Goal: Information Seeking & Learning: Learn about a topic

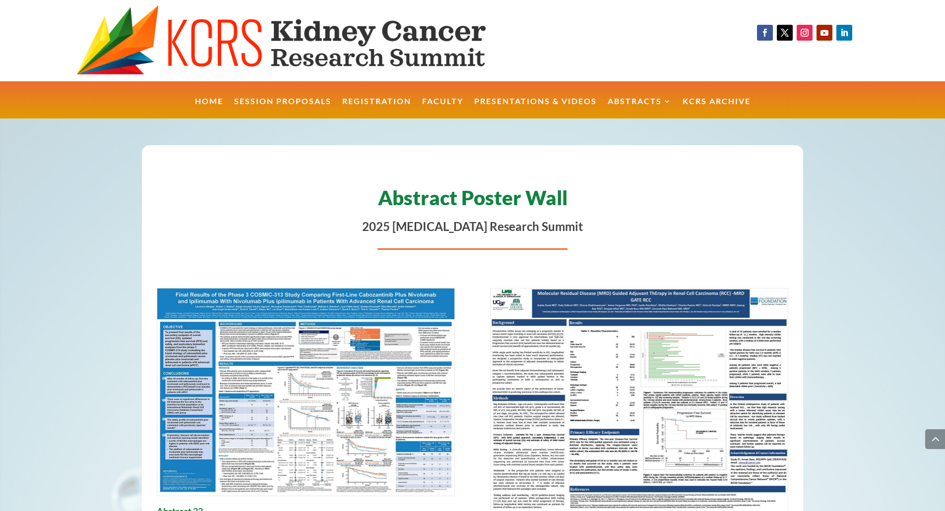
scroll to position [9798, 0]
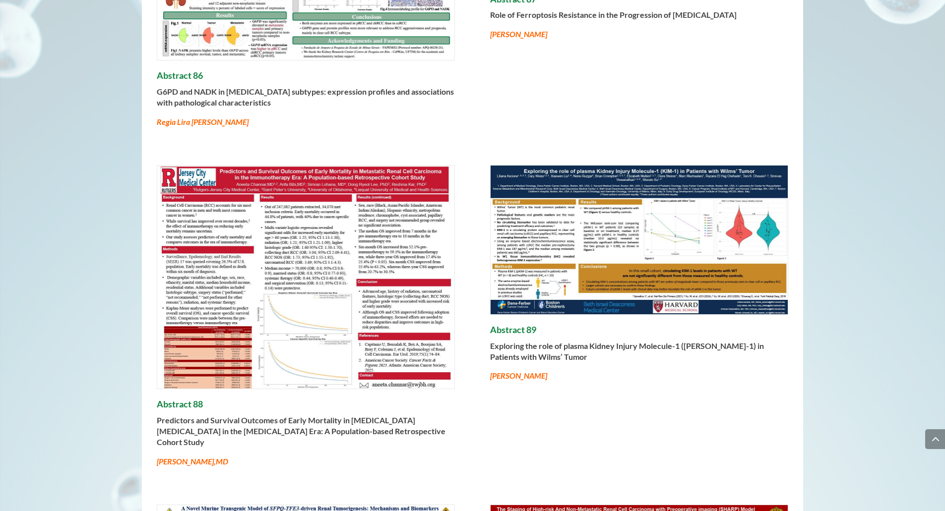
click at [589, 166] on img at bounding box center [639, 240] width 298 height 149
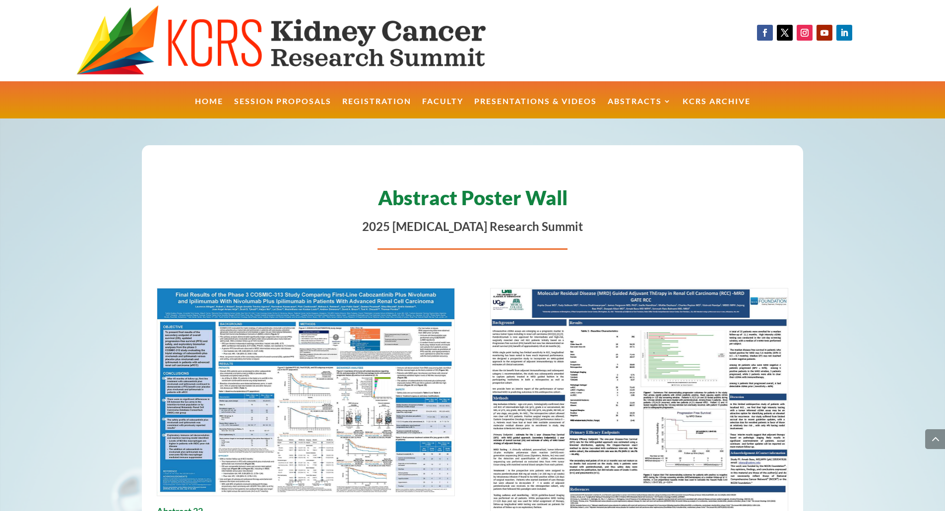
scroll to position [9798, 0]
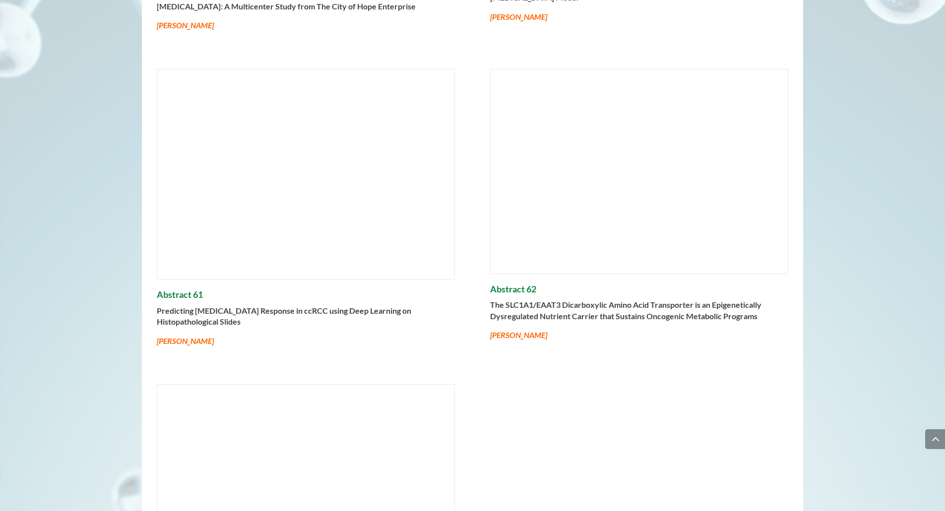
scroll to position [5831, 0]
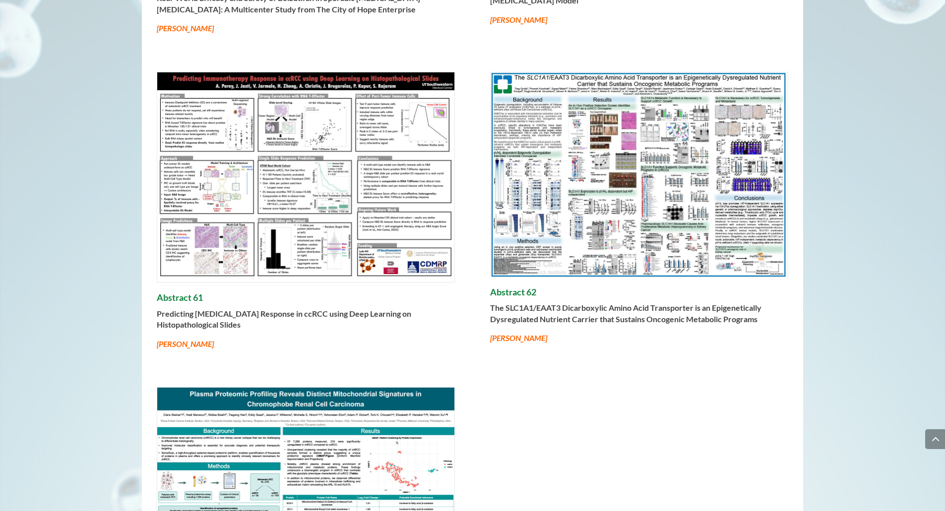
click at [126, 330] on span at bounding box center [472, 429] width 945 height 12284
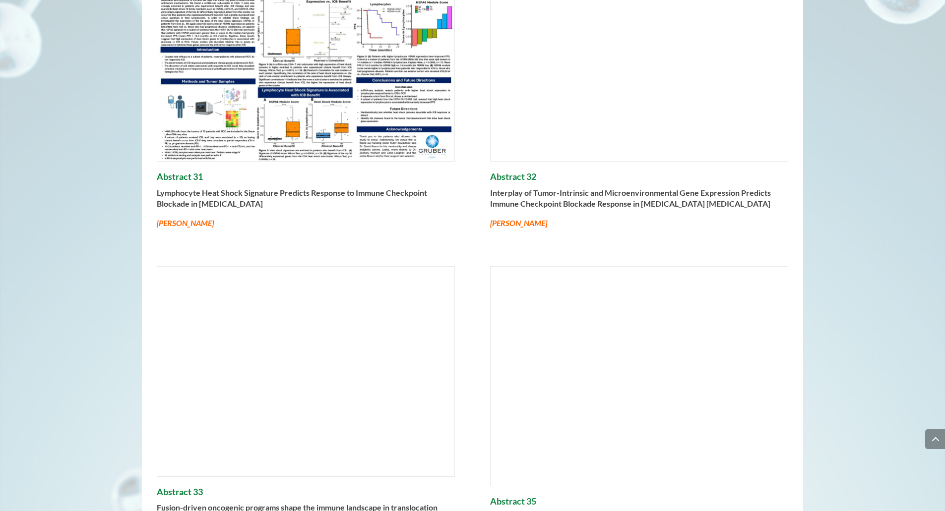
scroll to position [1587, 0]
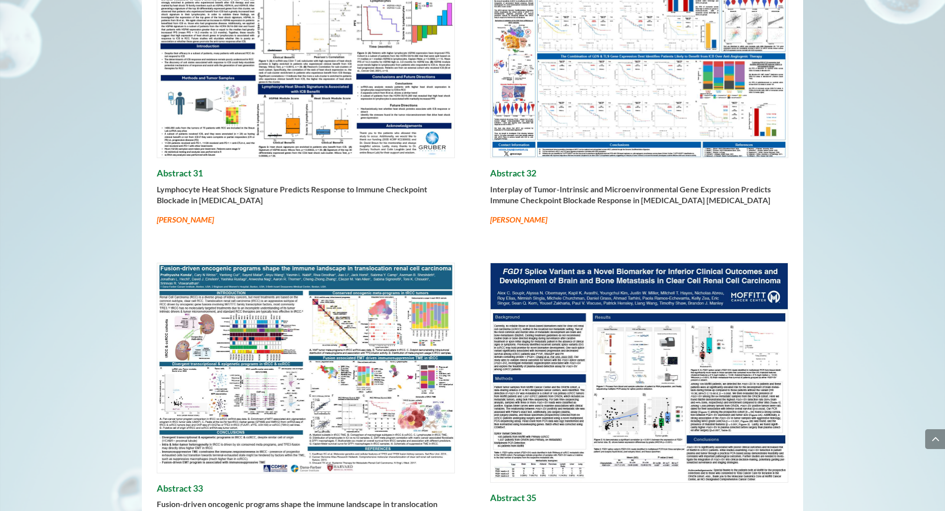
drag, startPoint x: 837, startPoint y: 257, endPoint x: 846, endPoint y: 251, distance: 11.1
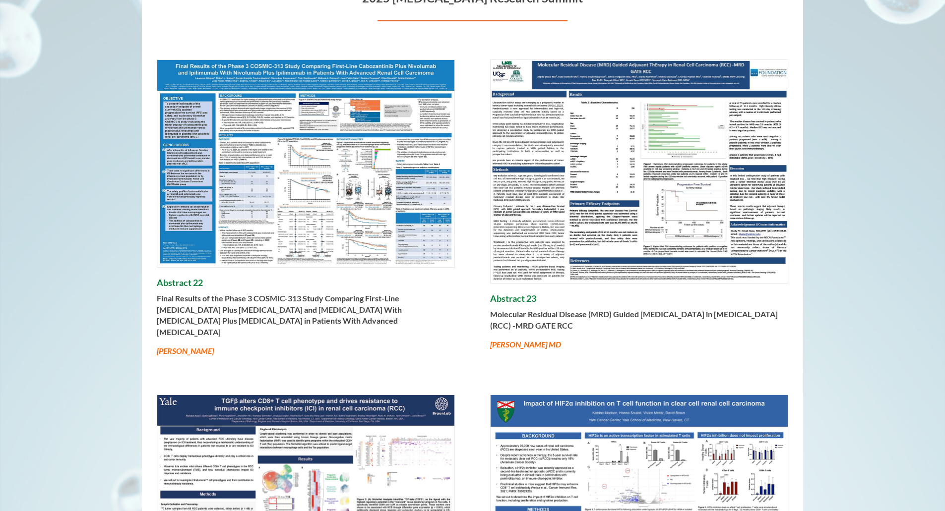
scroll to position [238, 0]
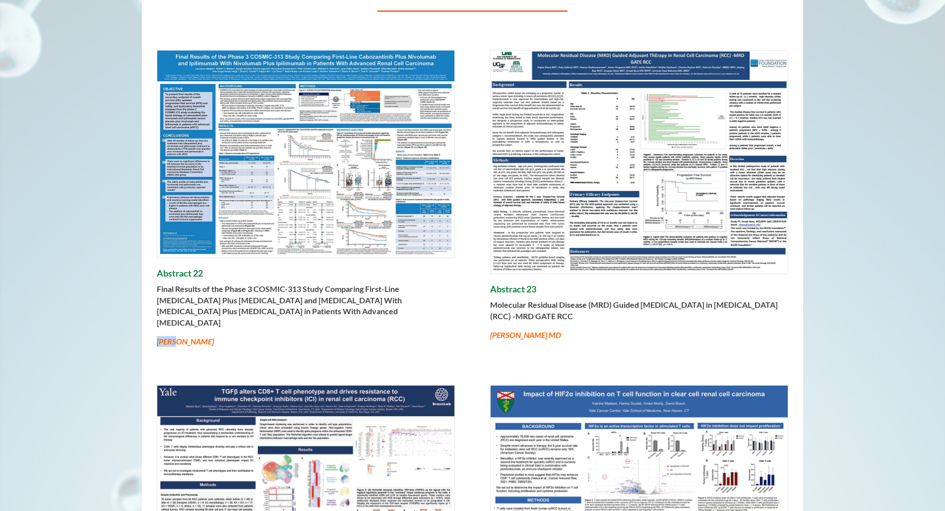
click at [176, 355] on div "Abstract 22 Final Results of the Phase 3 COSMIC-313 Study Comparing First-Line …" at bounding box center [472, 198] width 661 height 335
click at [208, 352] on div "Abstract 22 Final Results of the Phase 3 COSMIC-313 Study Comparing First-Line …" at bounding box center [472, 198] width 661 height 335
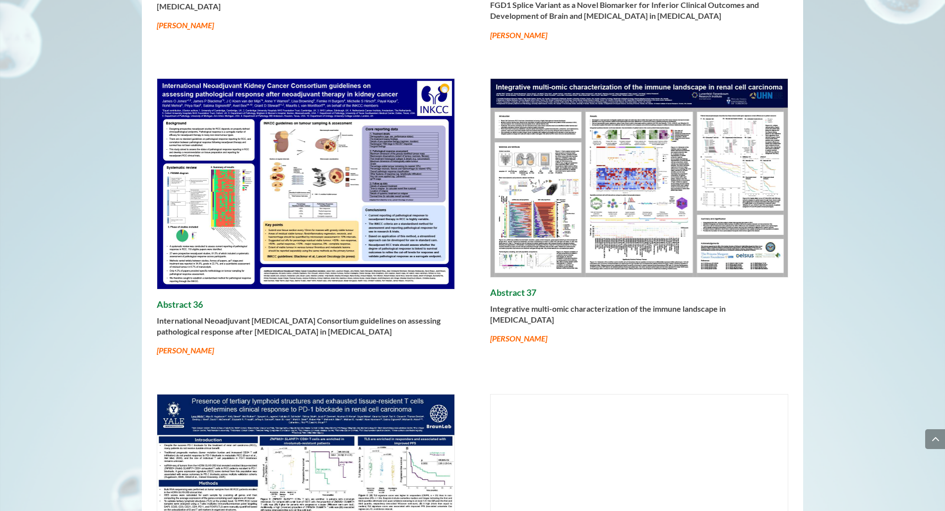
scroll to position [2102, 0]
